Goal: Task Accomplishment & Management: Use online tool/utility

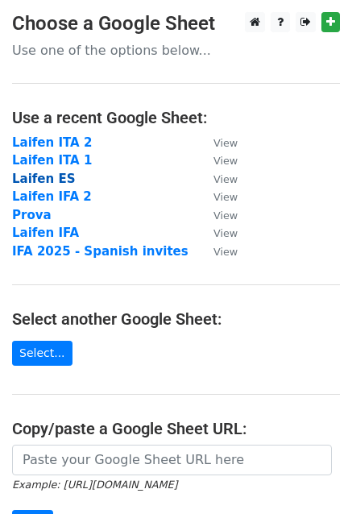
click at [39, 180] on strong "Laifen ES" at bounding box center [43, 179] width 63 height 15
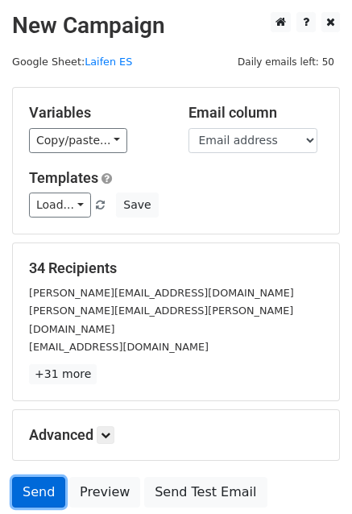
click at [32, 477] on link "Send" at bounding box center [38, 492] width 53 height 31
